Goal: Information Seeking & Learning: Learn about a topic

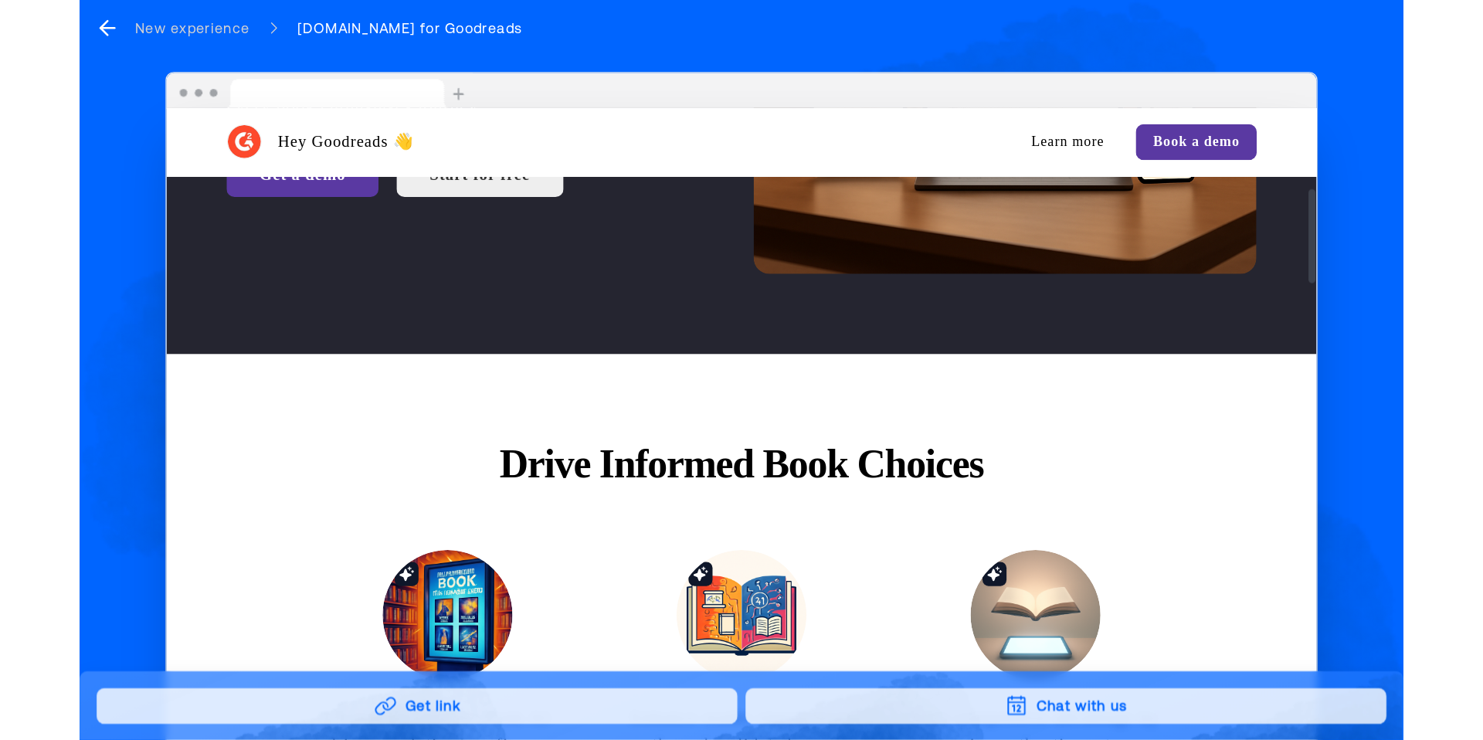
scroll to position [431, 0]
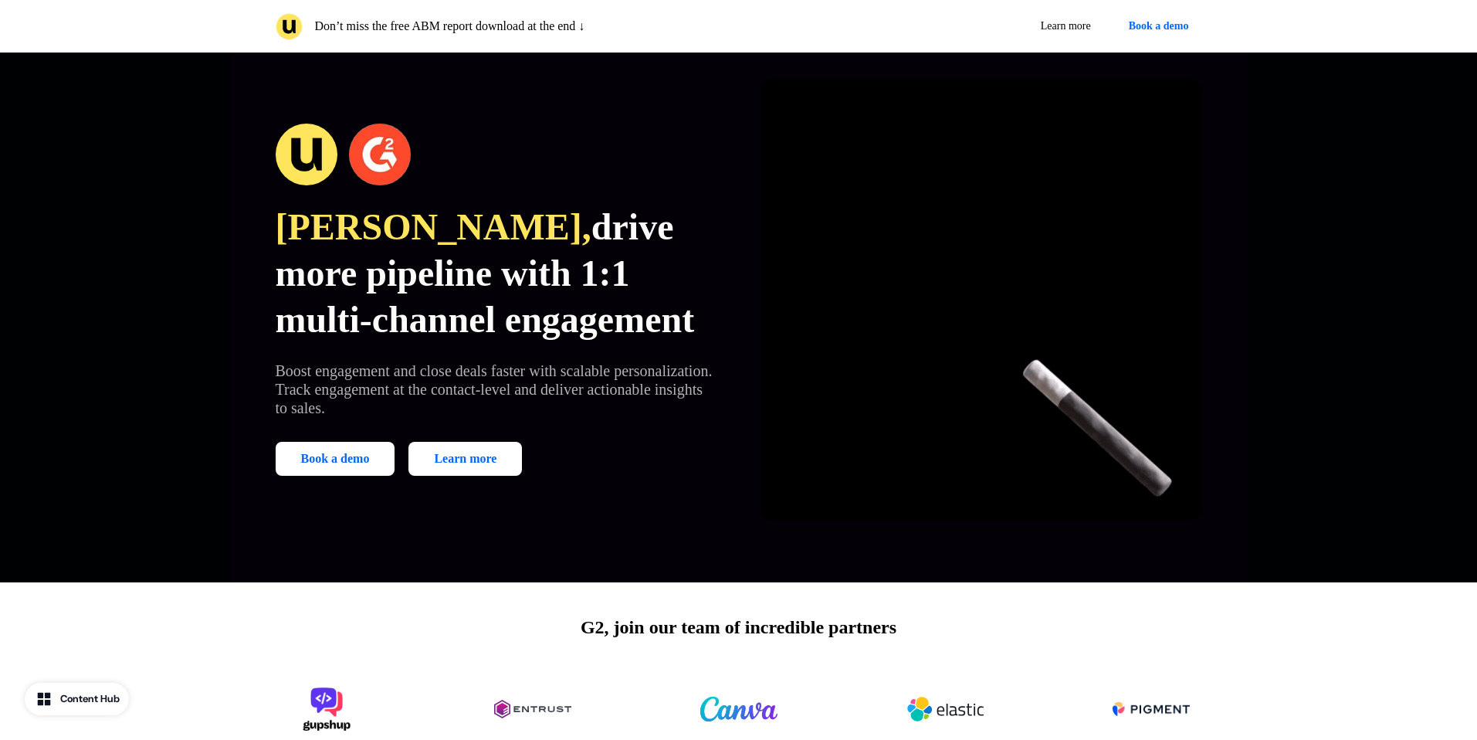
scroll to position [38, 0]
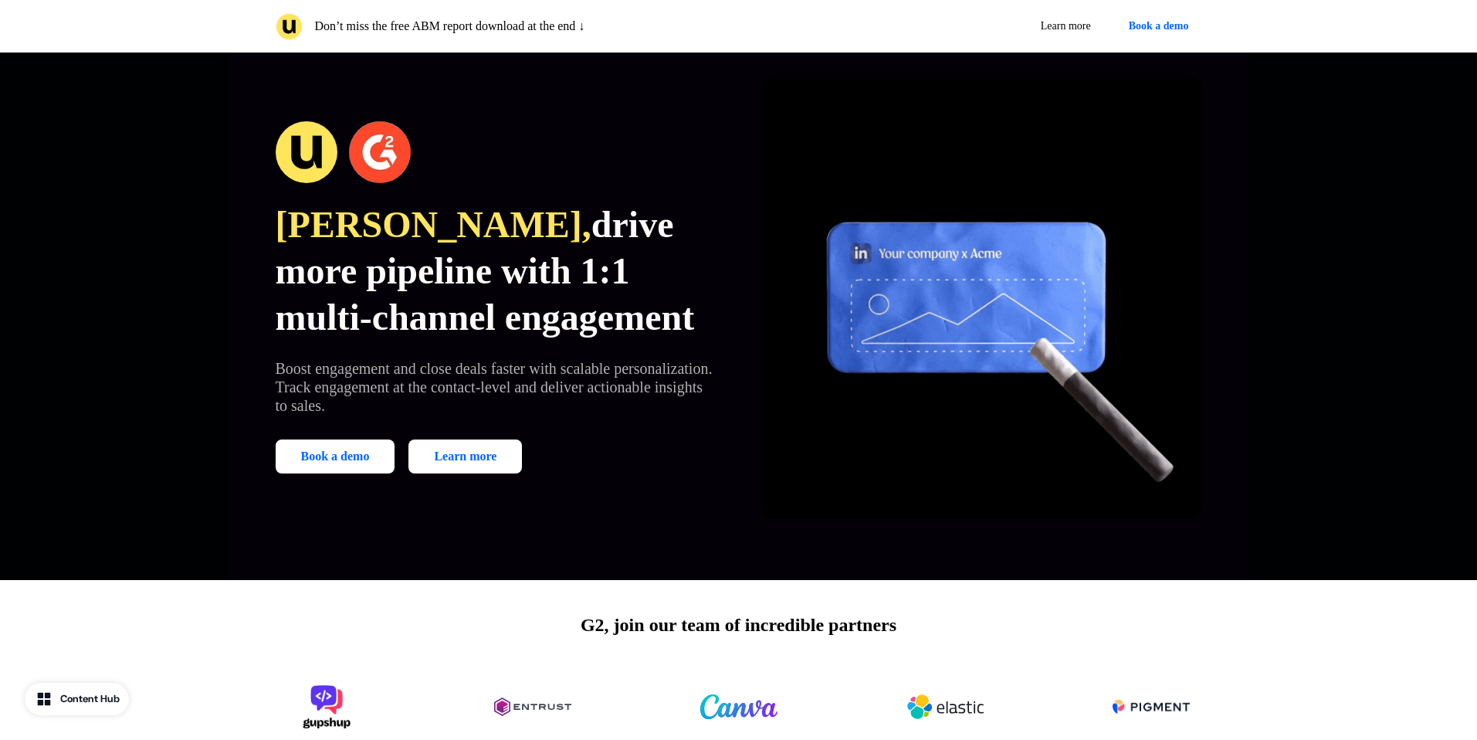
click at [447, 267] on span "drive more pipeline with 1:1 multi-channel engagement" at bounding box center [485, 271] width 419 height 134
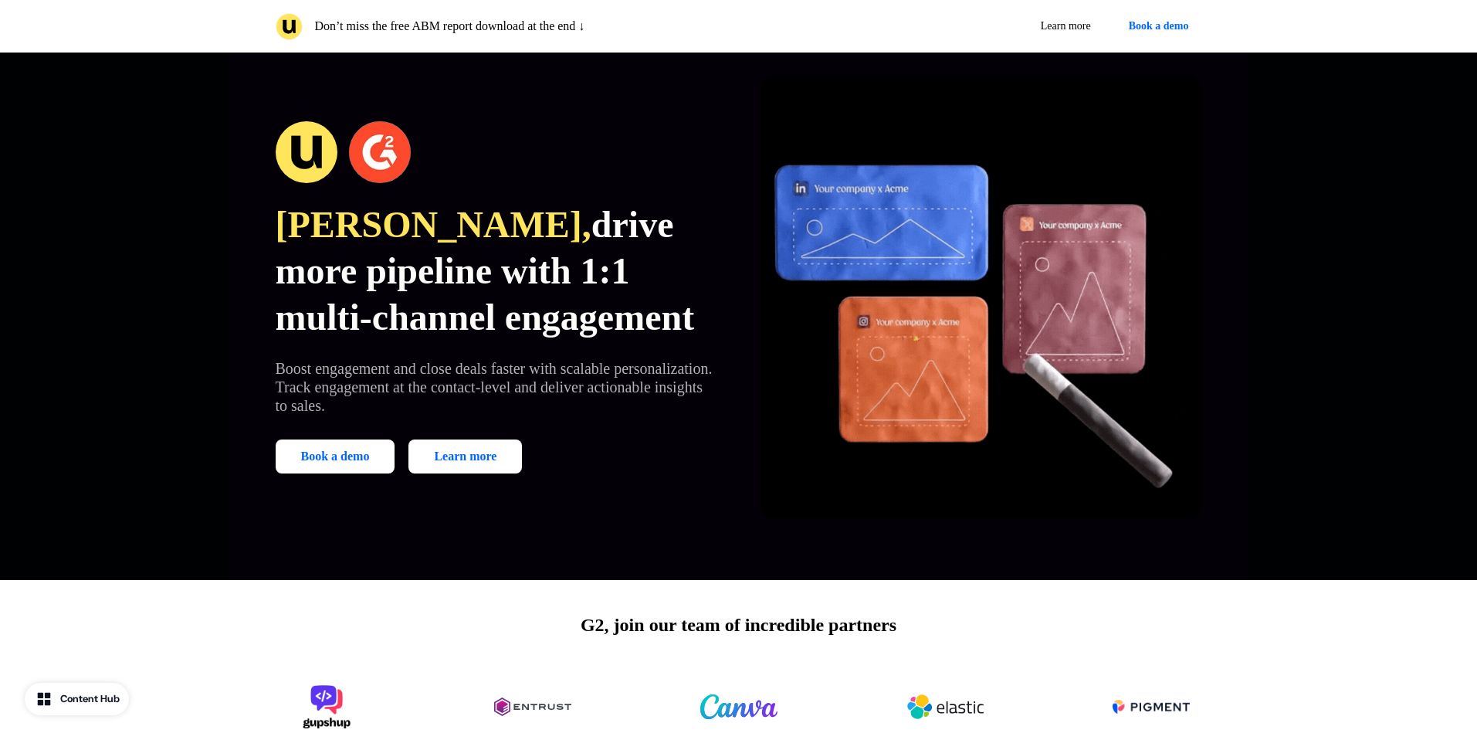
click at [447, 267] on span "drive more pipeline with 1:1 multi-channel engagement" at bounding box center [485, 271] width 419 height 134
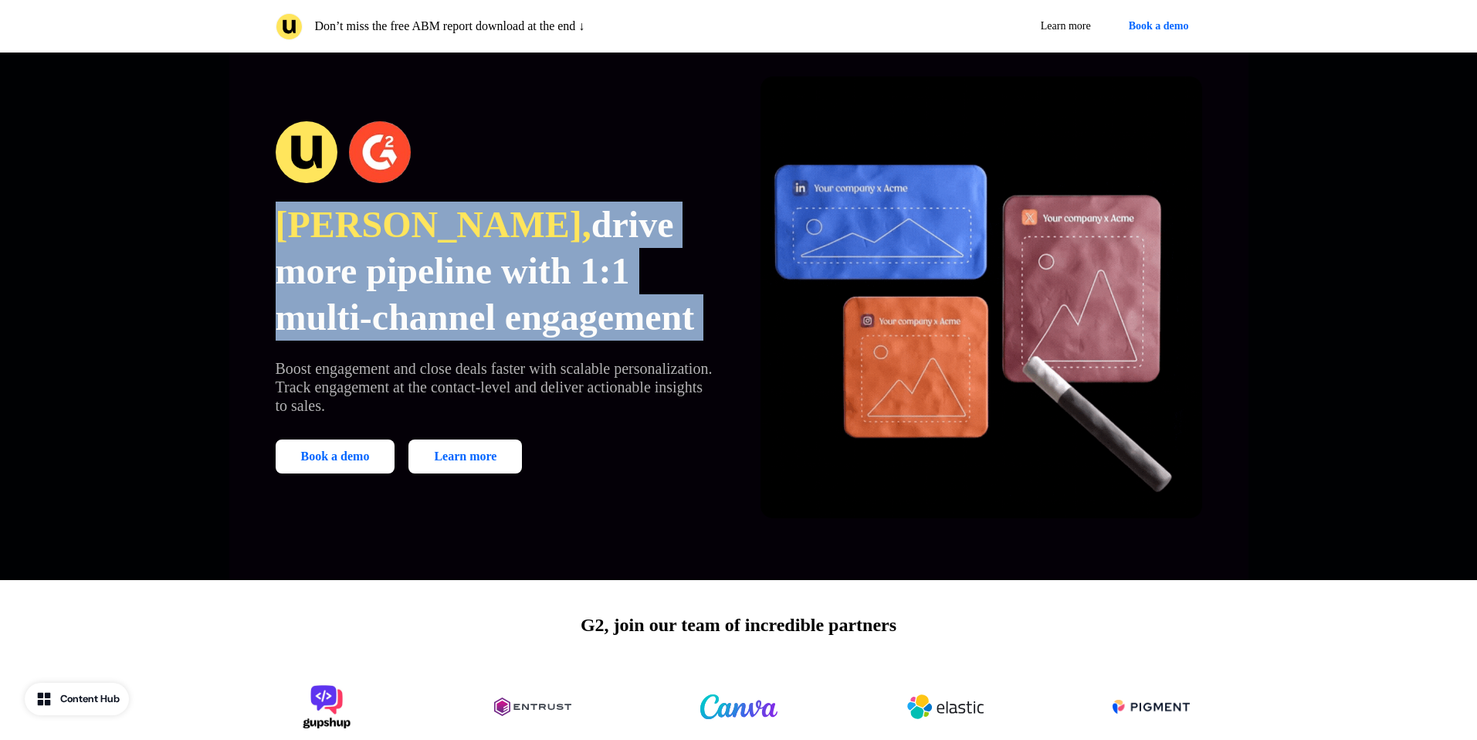
click at [450, 313] on span "drive more pipeline with 1:1 multi-channel engagement" at bounding box center [485, 271] width 419 height 134
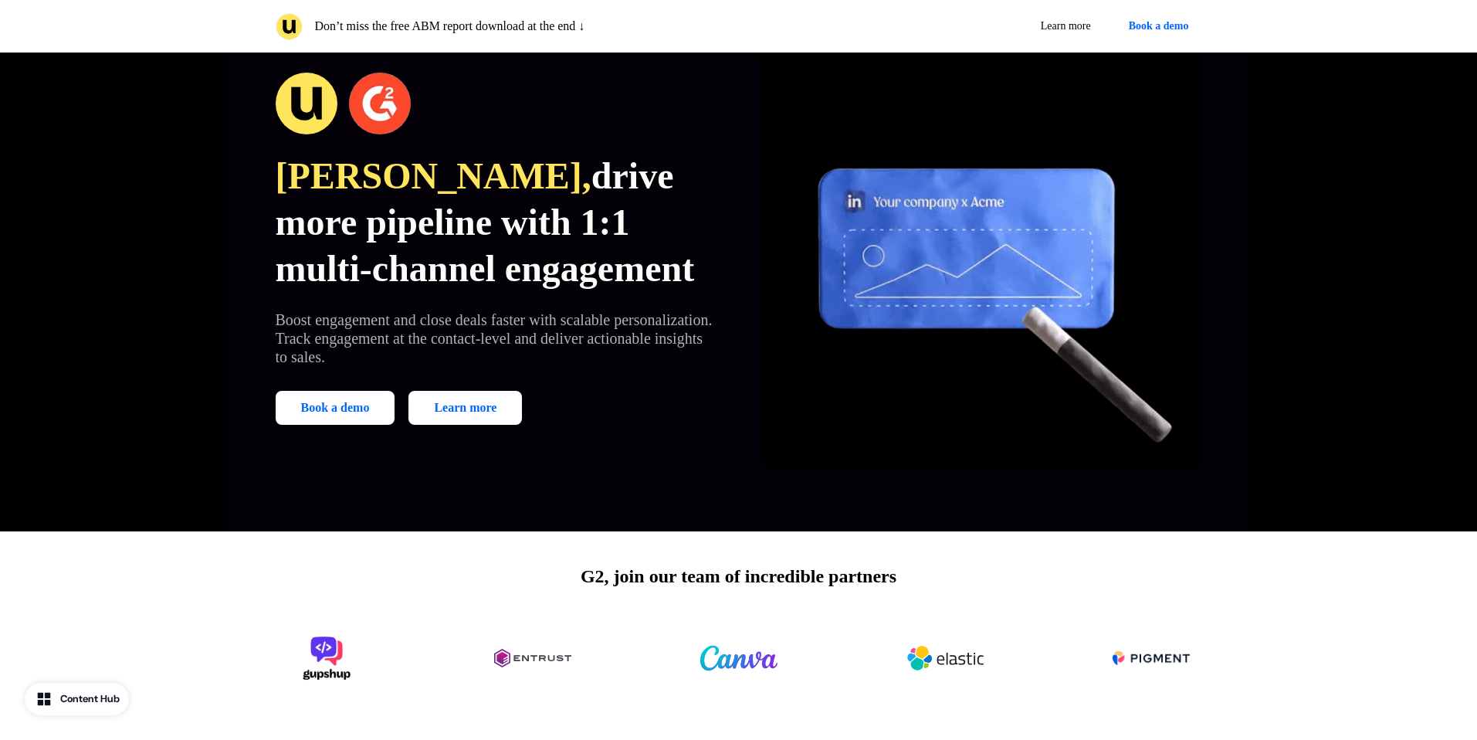
scroll to position [88, 0]
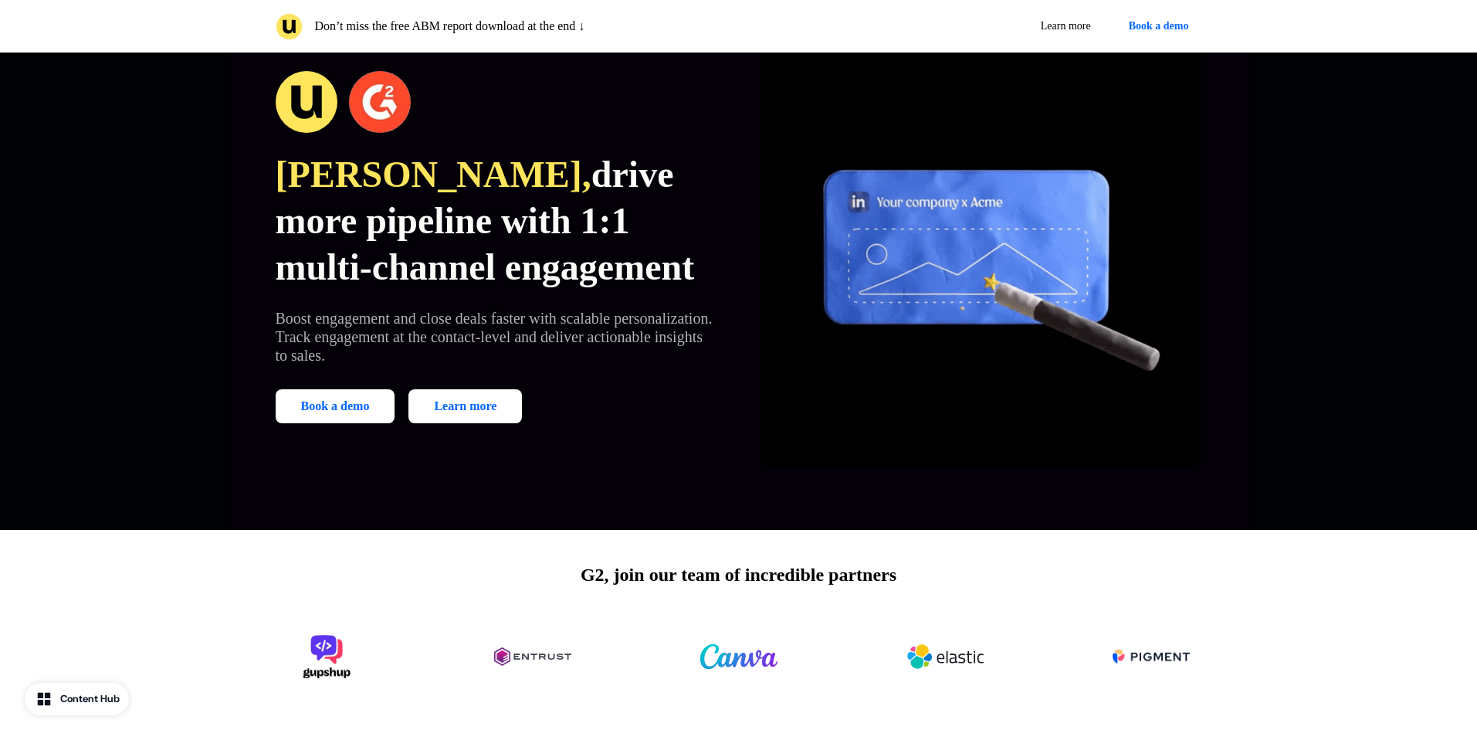
click at [451, 336] on p "Boost engagement and close deals faster with scalable personalization. Track en…" at bounding box center [497, 337] width 442 height 56
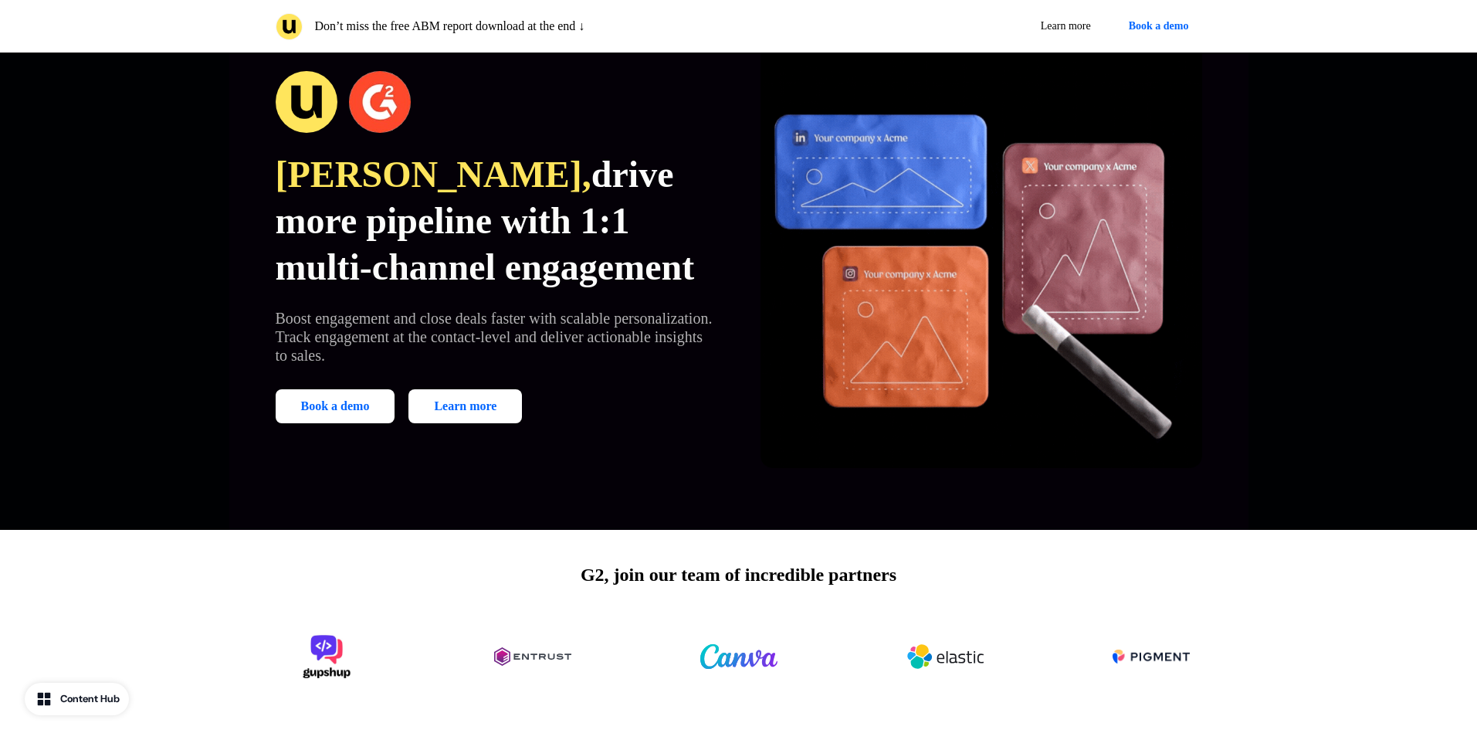
click at [451, 336] on p "Boost engagement and close deals faster with scalable personalization. Track en…" at bounding box center [497, 337] width 442 height 56
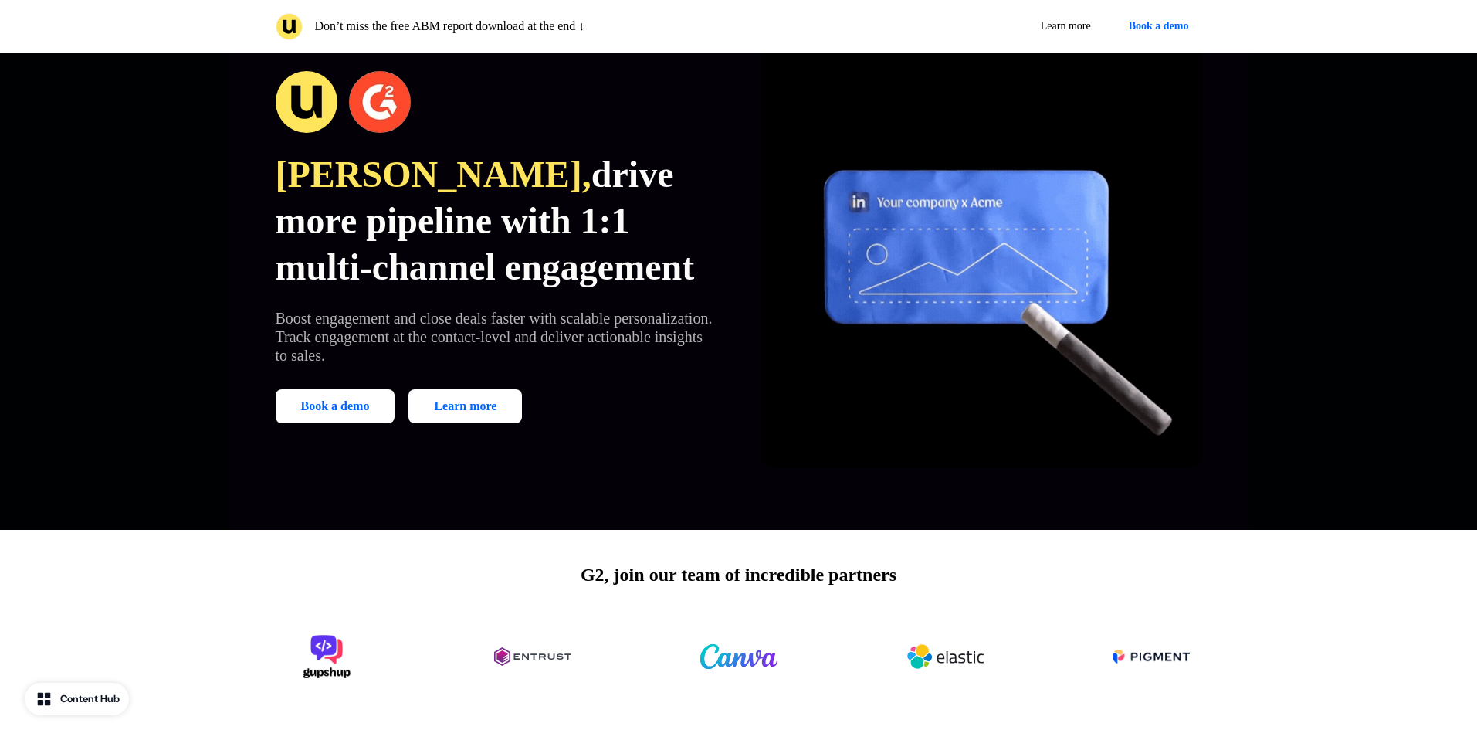
click at [451, 336] on p "Boost engagement and close deals faster with scalable personalization. Track en…" at bounding box center [497, 337] width 442 height 56
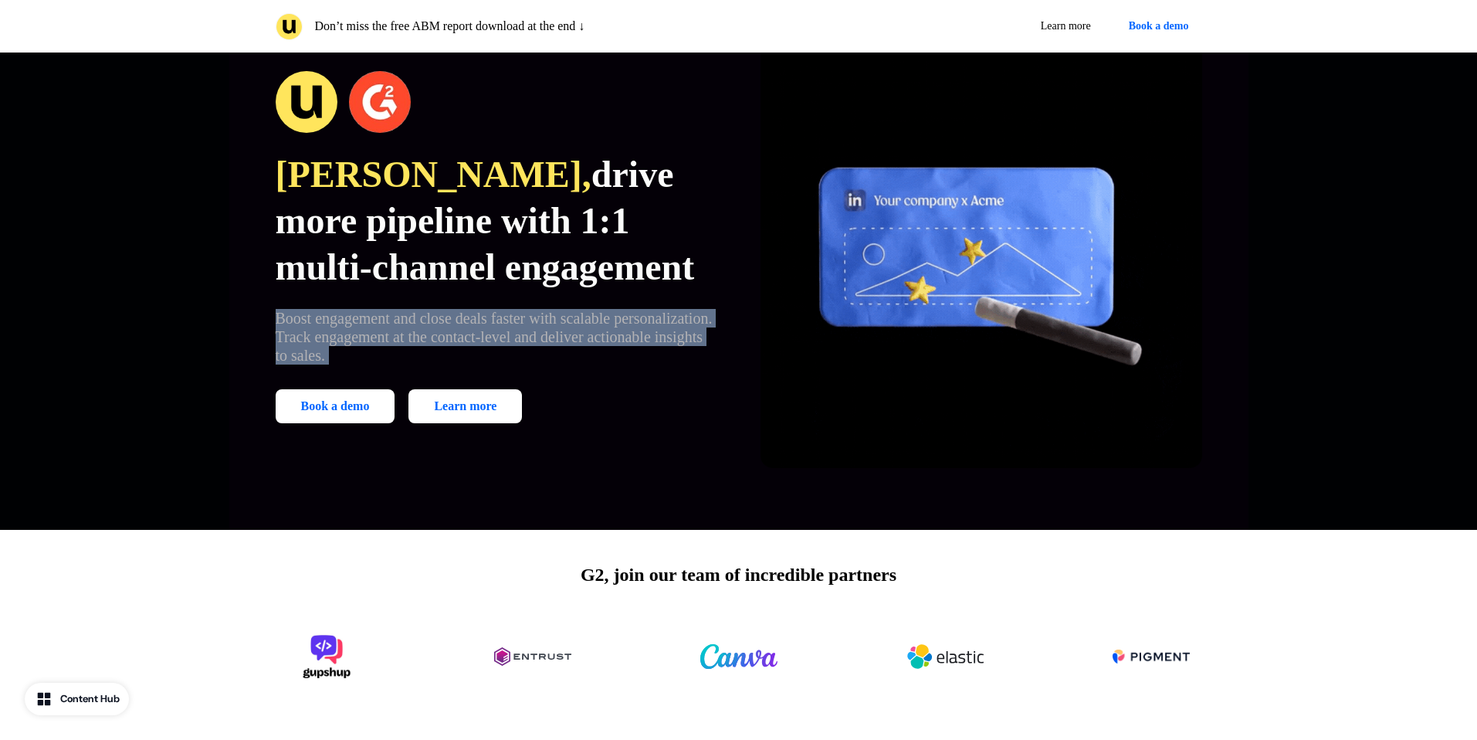
click at [475, 344] on p "Boost engagement and close deals faster with scalable personalization. Track en…" at bounding box center [497, 337] width 442 height 56
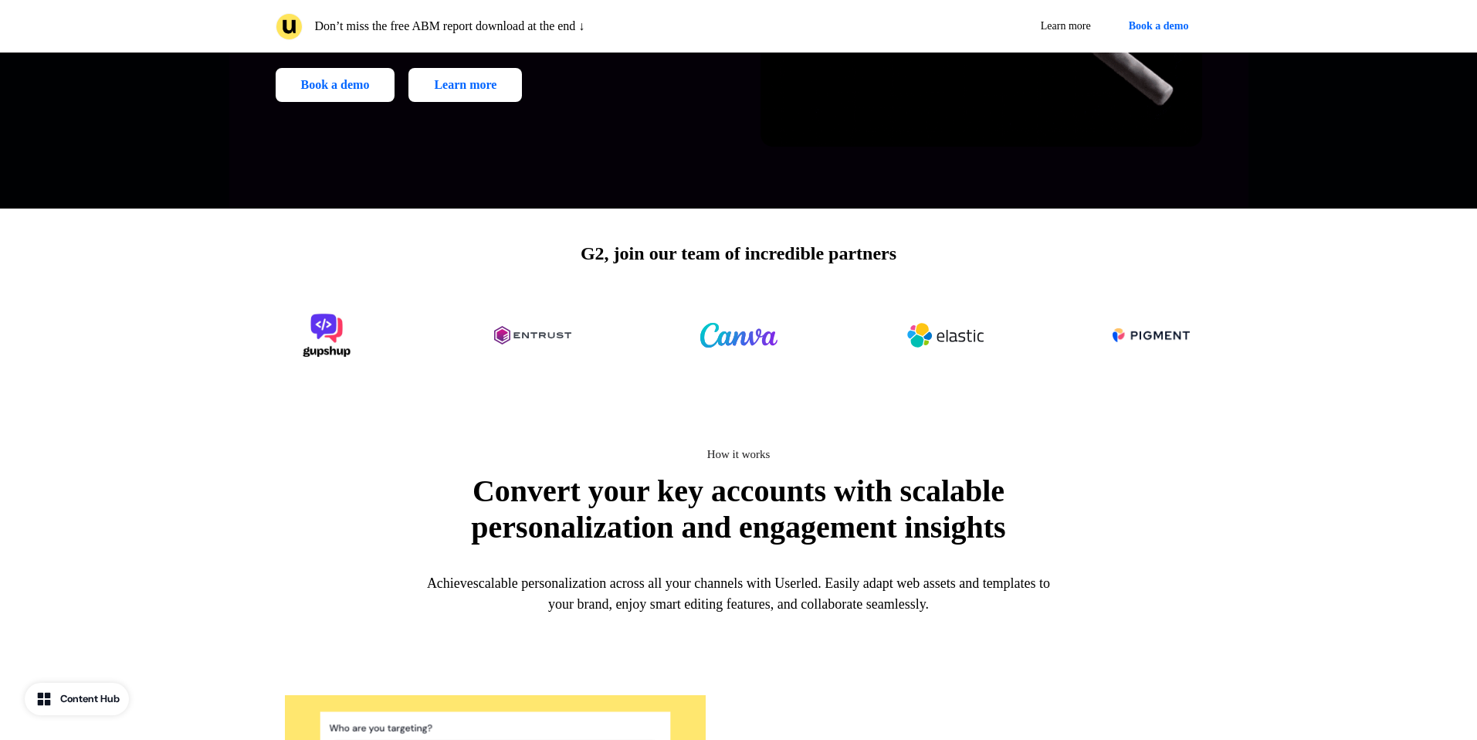
scroll to position [536, 0]
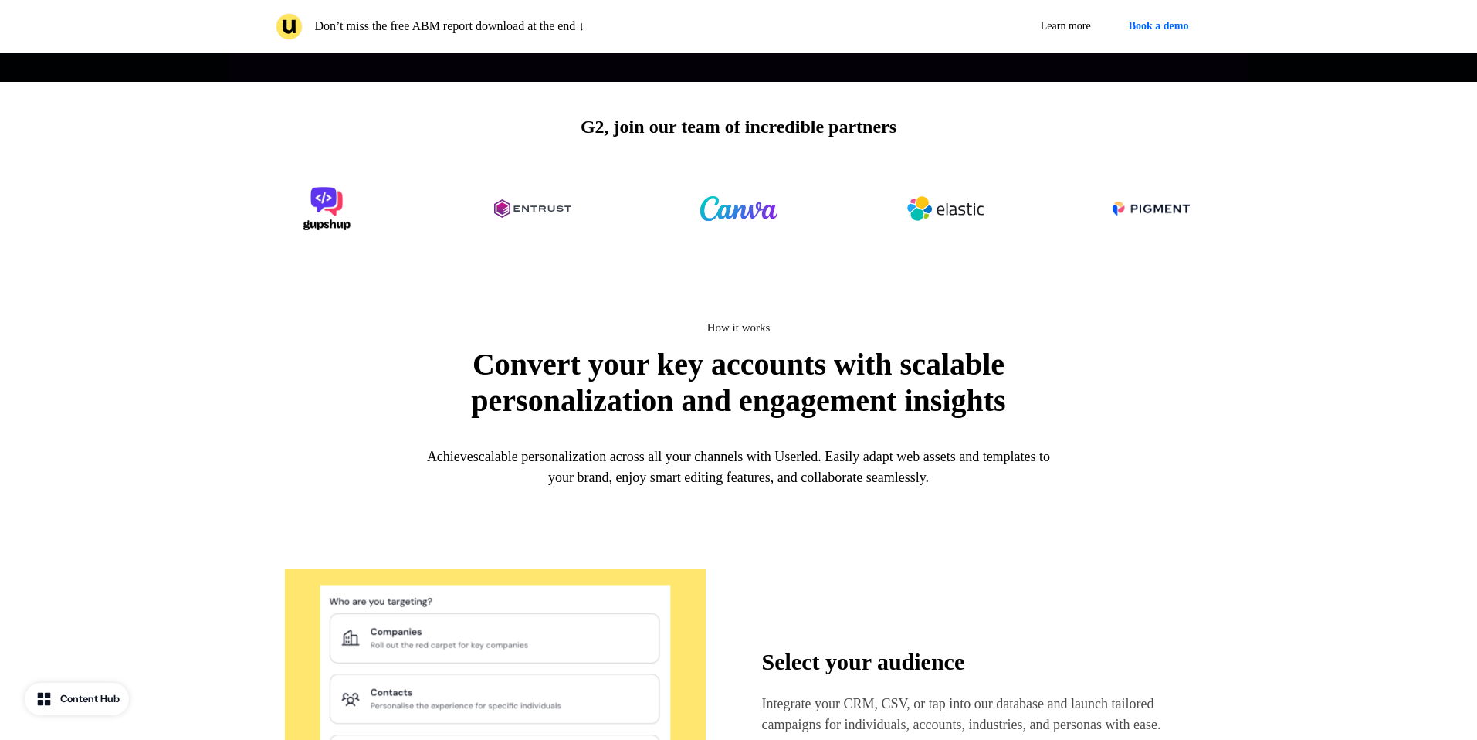
click at [535, 408] on p "Convert your key accounts with scalable personalization and engagement insights" at bounding box center [739, 382] width 618 height 73
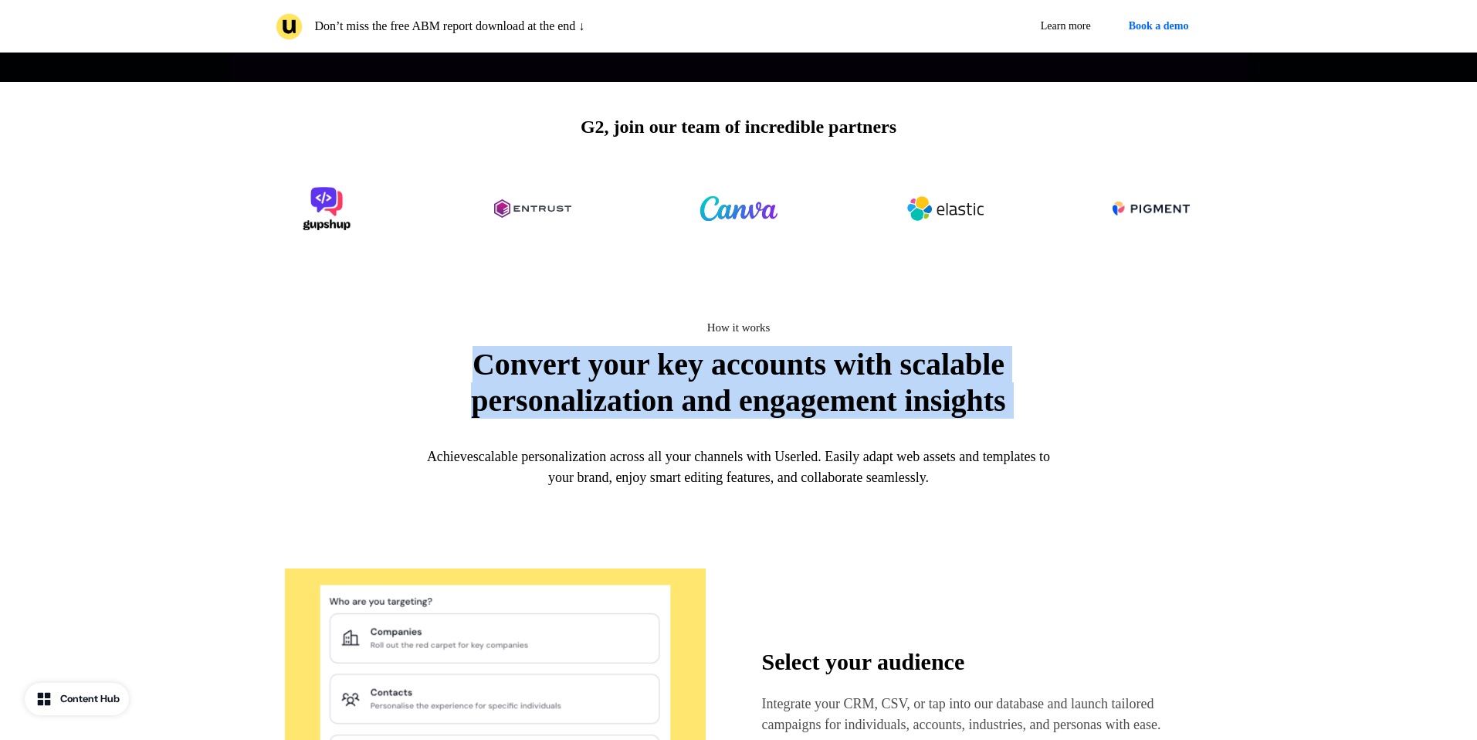
click at [535, 408] on p "Convert your key accounts with scalable personalization and engagement insights" at bounding box center [739, 382] width 618 height 73
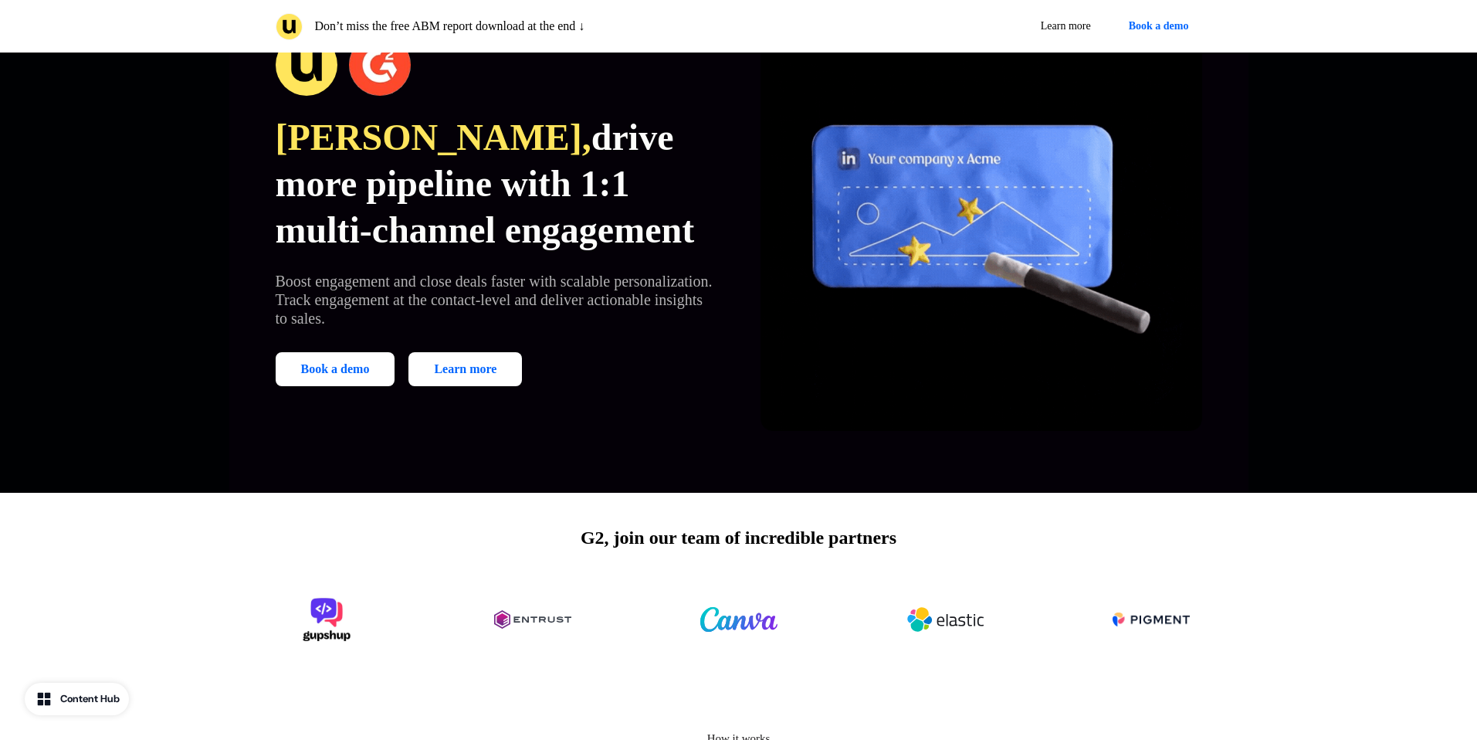
scroll to position [0, 0]
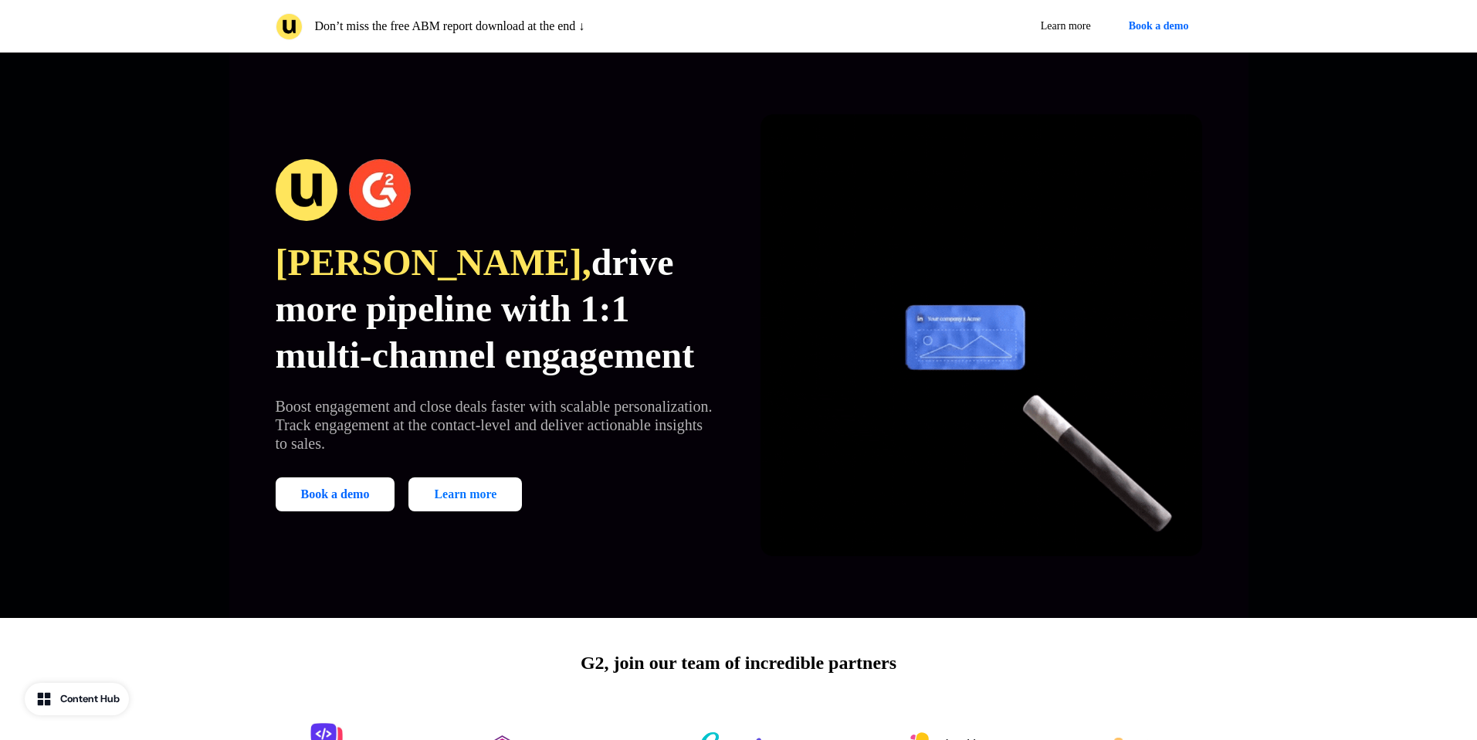
click at [462, 490] on link "Learn more" at bounding box center [465, 494] width 114 height 34
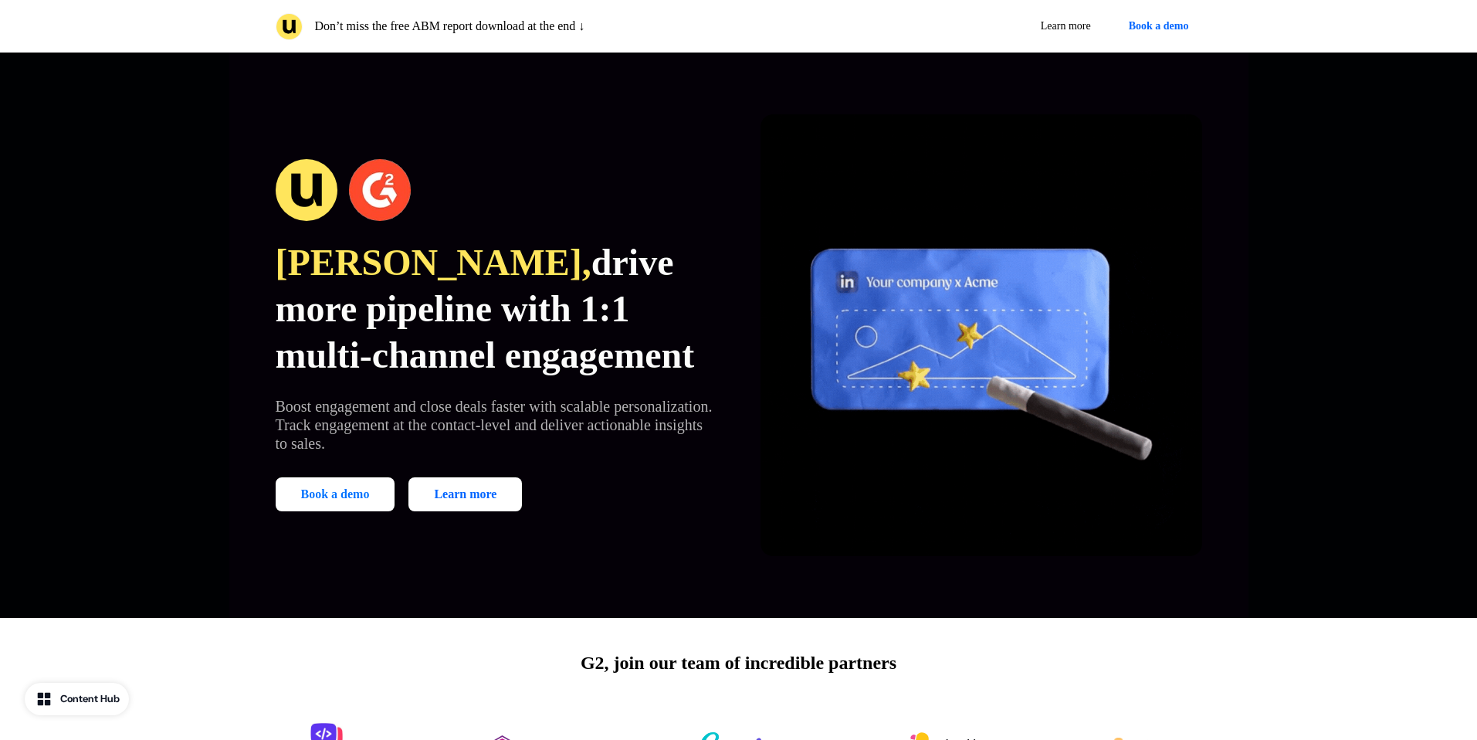
click at [337, 497] on button "Book a demo" at bounding box center [336, 494] width 120 height 34
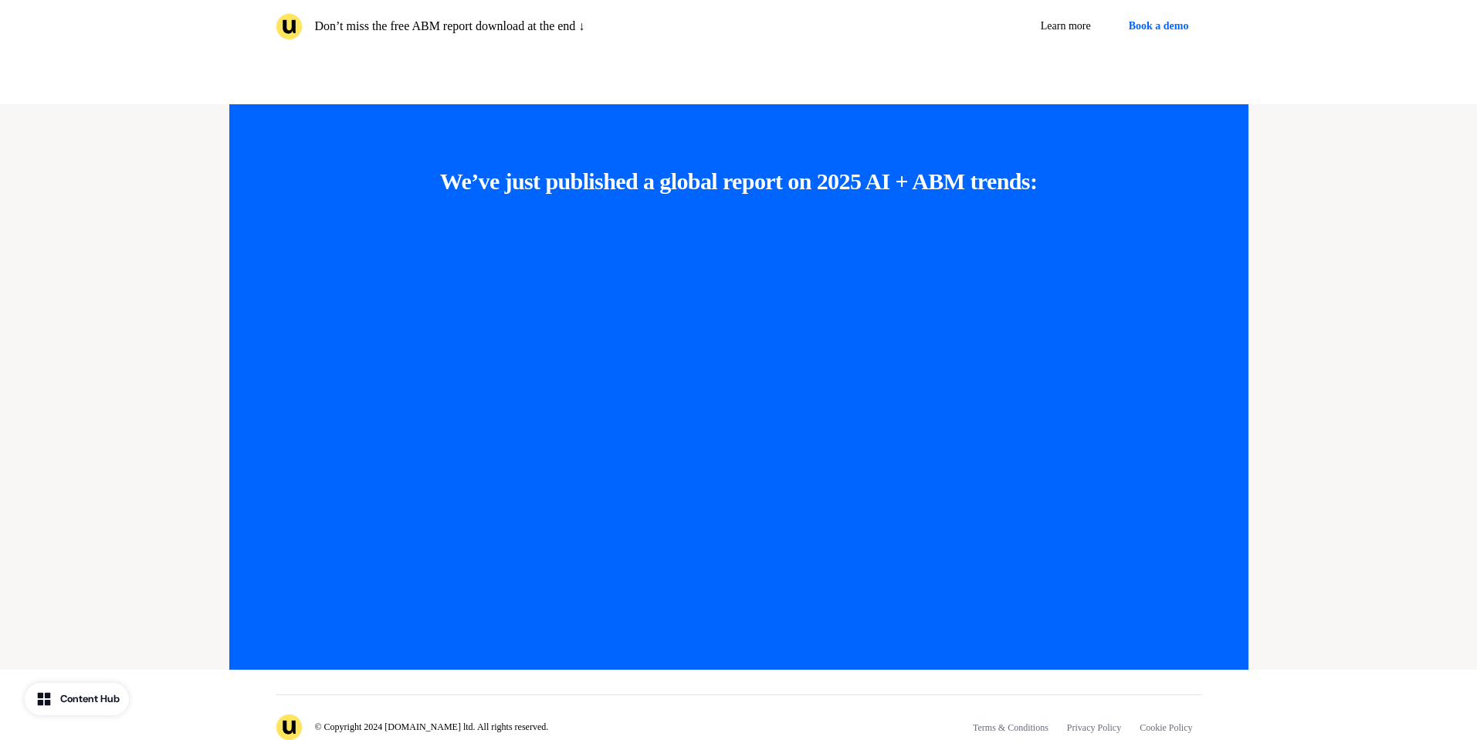
scroll to position [3843, 0]
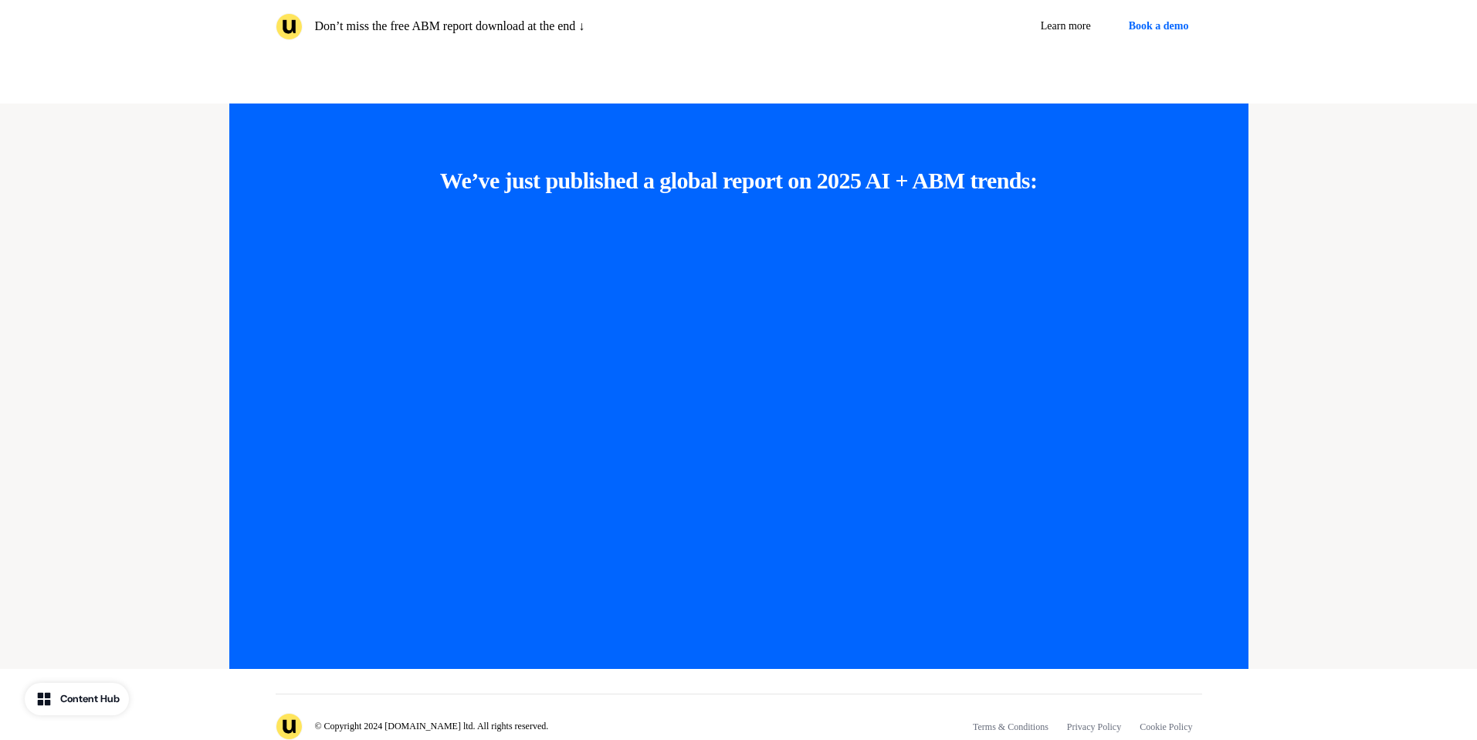
click at [582, 186] on strong "We’ve just published a global report on 2025 AI + ABM trends" at bounding box center [735, 180] width 590 height 25
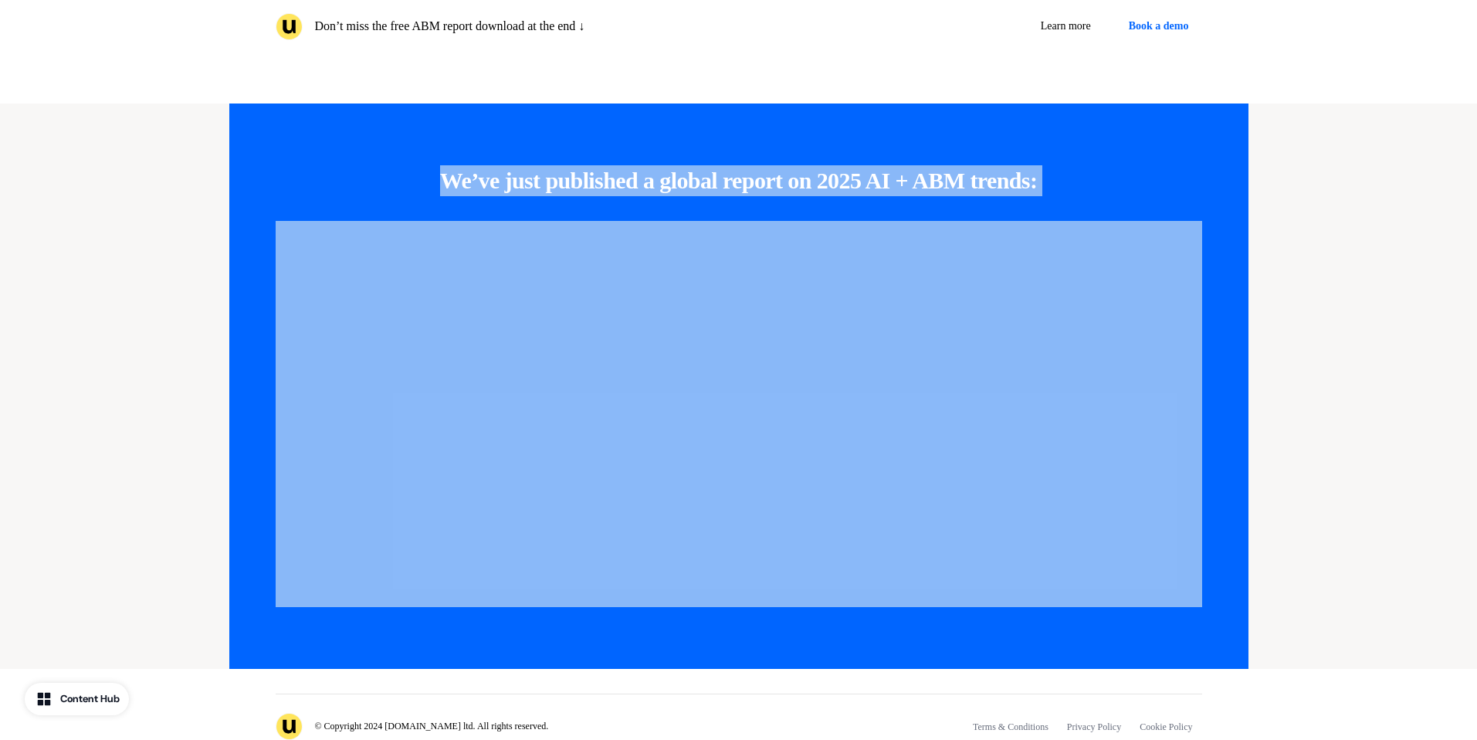
click at [615, 199] on div "We’ve just published a global report on 2025 AI + ABM trends :" at bounding box center [738, 385] width 1019 height 565
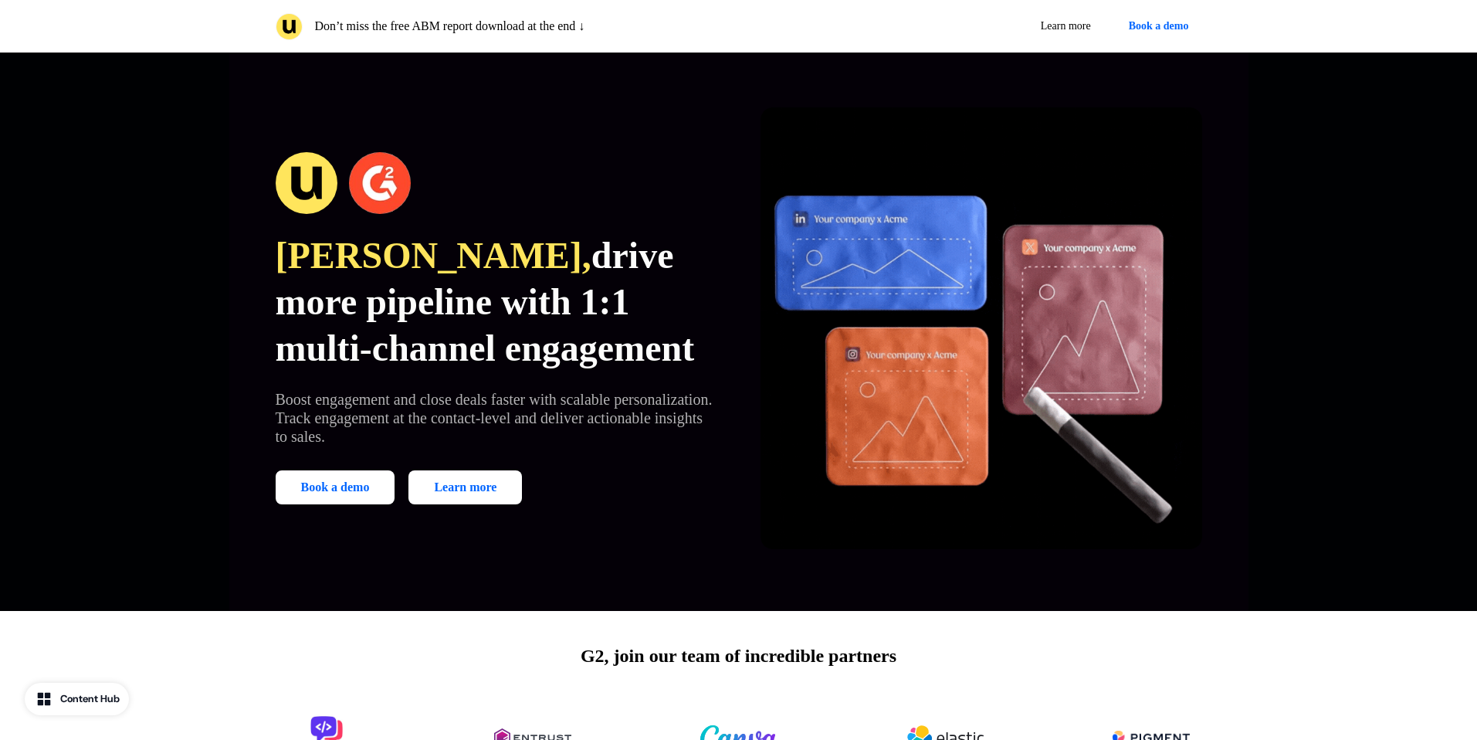
scroll to position [0, 0]
